Goal: Information Seeking & Learning: Learn about a topic

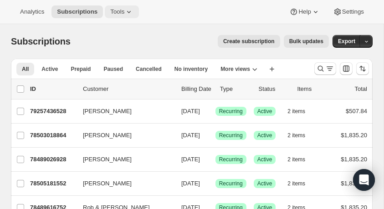
click at [131, 13] on icon at bounding box center [128, 11] width 9 height 9
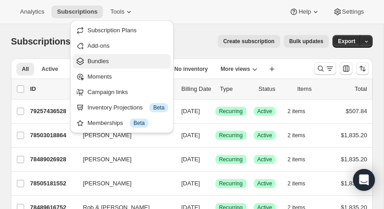
click at [101, 61] on span "Bundles" at bounding box center [97, 61] width 21 height 7
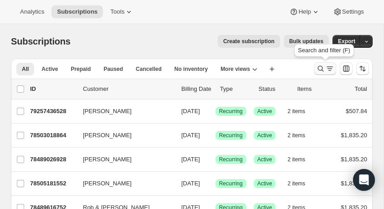
click at [320, 67] on icon "Search and filter results" at bounding box center [320, 68] width 9 height 9
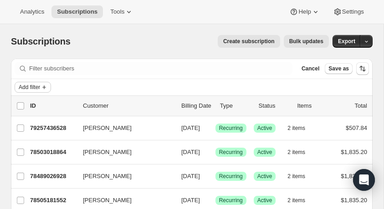
click at [38, 84] on span "Add filter" at bounding box center [29, 87] width 21 height 7
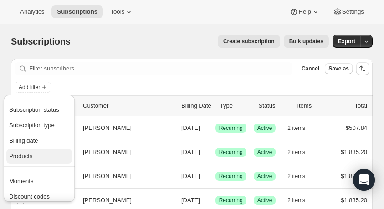
click at [30, 153] on span "Products" at bounding box center [20, 156] width 23 height 7
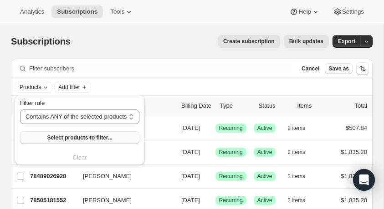
click at [83, 138] on span "Select products to filter..." at bounding box center [79, 137] width 65 height 7
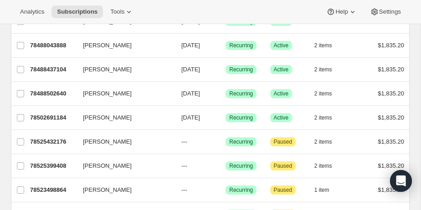
scroll to position [685, 0]
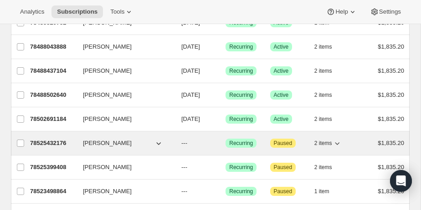
click at [64, 140] on p "78525432176" at bounding box center [53, 143] width 46 height 9
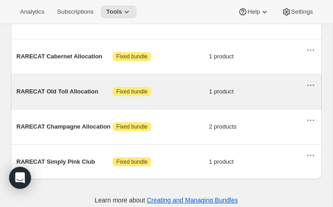
scroll to position [571, 0]
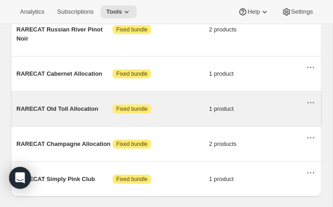
click at [52, 104] on span "RARECAT Old Toll Allocation" at bounding box center [64, 108] width 96 height 9
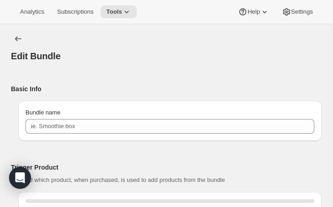
type input "RARECAT Old Toll Allocation"
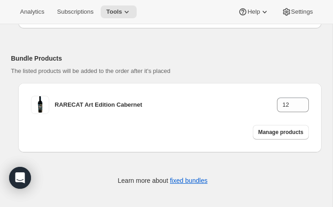
scroll to position [208, 0]
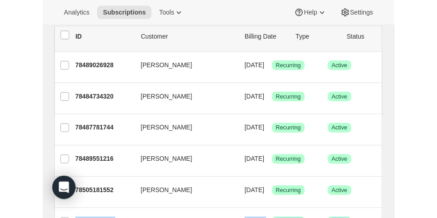
scroll to position [92, 0]
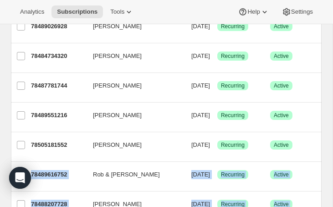
drag, startPoint x: 330, startPoint y: 198, endPoint x: 385, endPoint y: 206, distance: 55.6
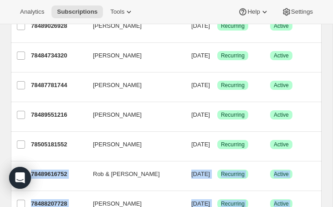
click at [333, 117] on html "Analytics Subscriptions Tools Help Settings Skip to content Subscriptions. This…" at bounding box center [166, 13] width 333 height 207
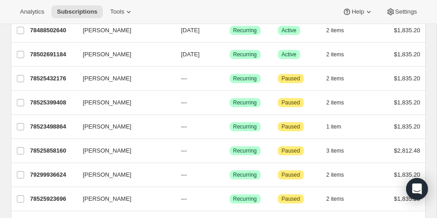
scroll to position [729, 0]
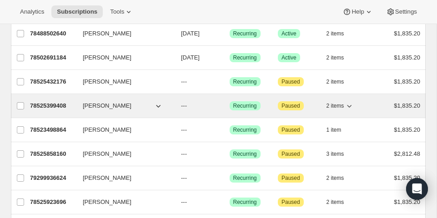
click at [50, 103] on p "78525399408" at bounding box center [53, 105] width 46 height 9
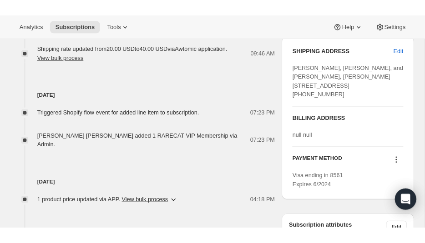
scroll to position [381, 0]
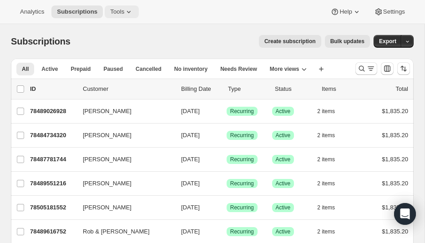
click at [132, 11] on icon at bounding box center [128, 11] width 9 height 9
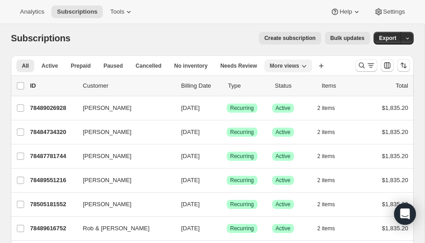
scroll to position [2, 0]
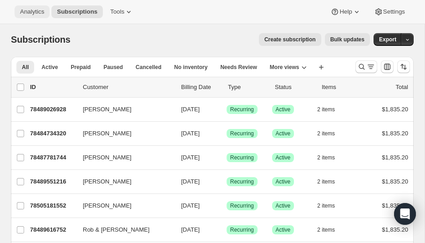
click at [32, 11] on span "Analytics" at bounding box center [32, 11] width 24 height 7
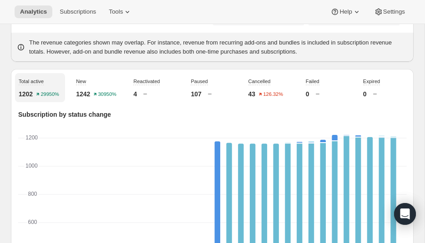
scroll to position [291, 0]
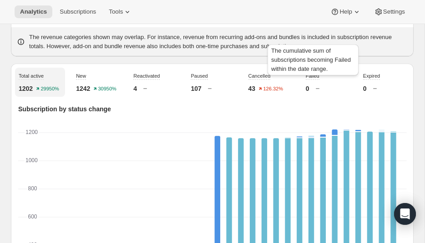
click at [311, 79] on span "Failed" at bounding box center [313, 75] width 14 height 5
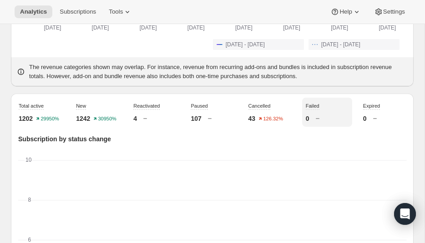
scroll to position [264, 0]
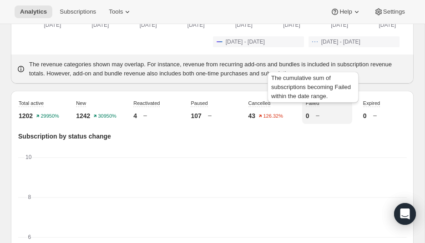
click at [312, 106] on span "Failed" at bounding box center [313, 103] width 14 height 5
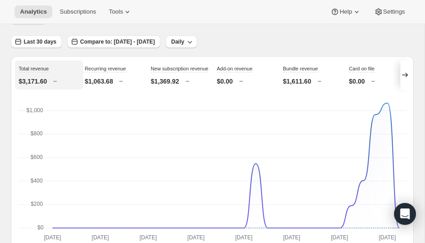
scroll to position [0, 0]
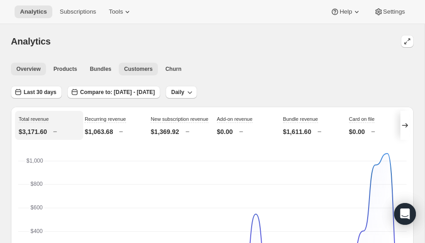
click at [138, 68] on span "Customers" at bounding box center [138, 69] width 29 height 7
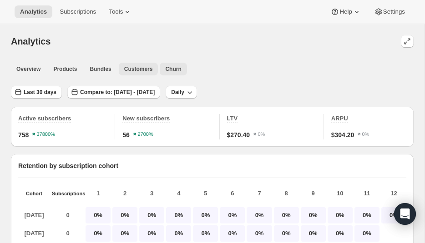
click at [176, 69] on span "Churn" at bounding box center [173, 69] width 16 height 7
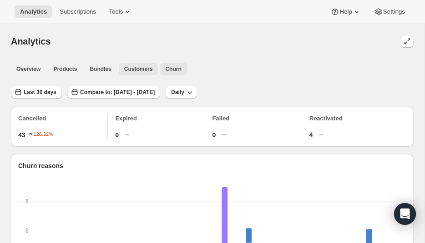
click at [141, 66] on span "Customers" at bounding box center [138, 69] width 29 height 7
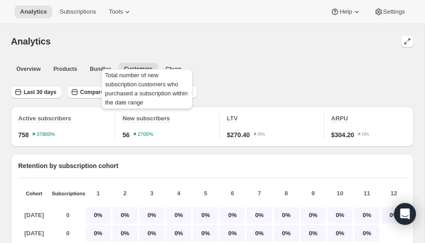
click at [160, 116] on span "New subscribers" at bounding box center [145, 118] width 47 height 7
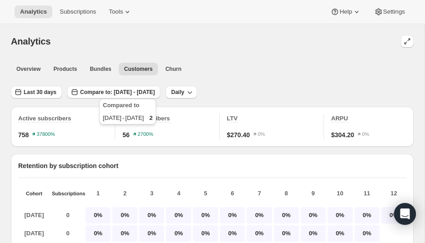
click at [145, 133] on text "2700%" at bounding box center [144, 134] width 15 height 5
click at [201, 118] on div "New subscribers 56 2700%" at bounding box center [170, 126] width 97 height 25
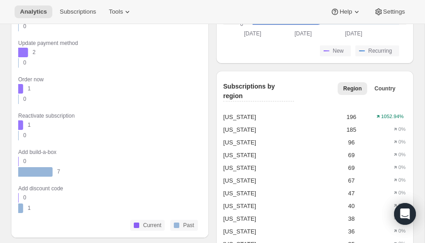
scroll to position [892, 0]
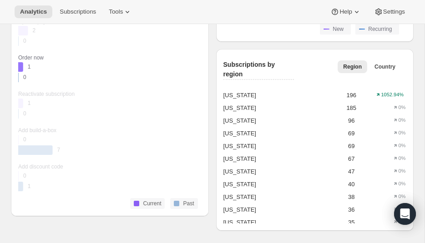
click at [34, 55] on div "Order now" at bounding box center [35, 57] width 34 height 9
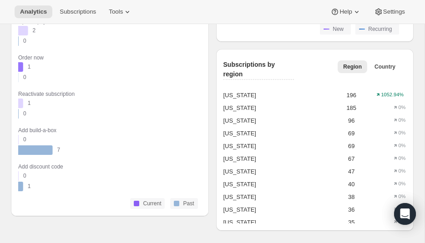
click at [28, 66] on rect "Current 1" at bounding box center [31, 67] width 27 height 10
click at [41, 148] on rect "Past 7" at bounding box center [46, 150] width 56 height 10
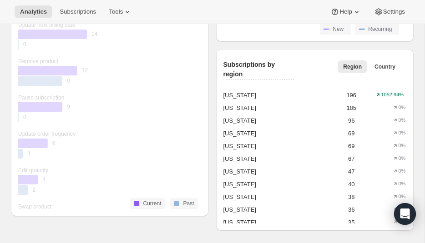
scroll to position [0, 0]
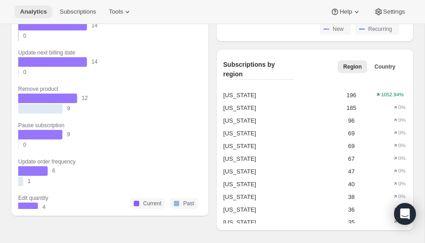
click at [36, 14] on span "Analytics" at bounding box center [33, 11] width 27 height 7
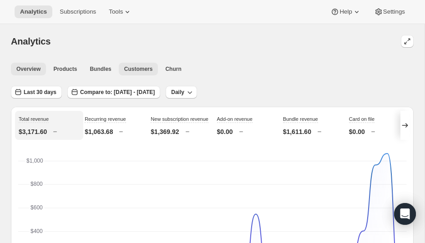
click at [144, 67] on span "Customers" at bounding box center [138, 69] width 29 height 7
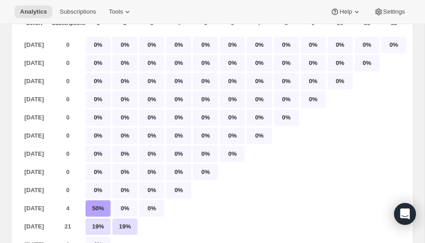
scroll to position [173, 0]
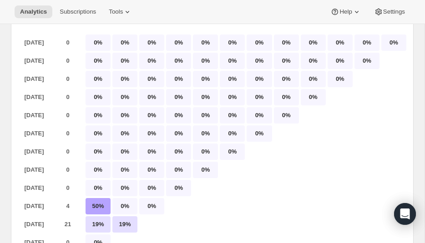
click at [99, 206] on p "50%" at bounding box center [98, 206] width 25 height 16
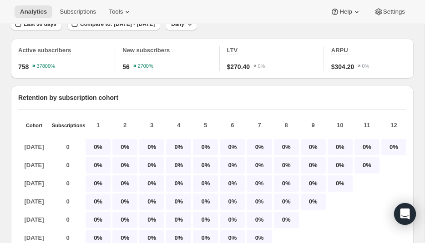
scroll to position [0, 0]
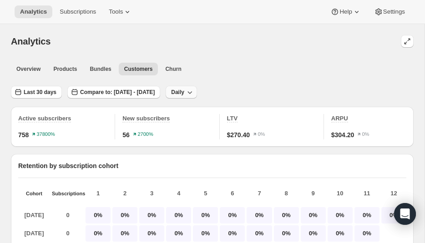
click at [194, 89] on icon "button" at bounding box center [189, 92] width 9 height 9
click at [254, 60] on div "Overview Products Bundles Customers Churn More views Overview Products Bundles …" at bounding box center [209, 69] width 408 height 20
click at [102, 71] on span "Bundles" at bounding box center [100, 69] width 21 height 7
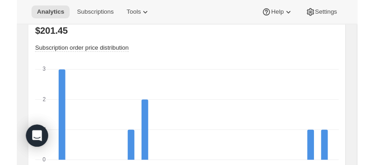
scroll to position [791, 0]
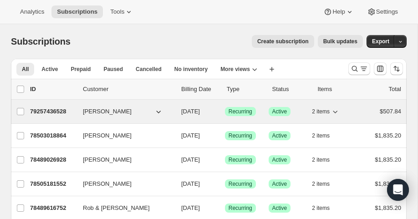
click at [56, 109] on p "79257436528" at bounding box center [53, 111] width 46 height 9
